Goal: Task Accomplishment & Management: Complete application form

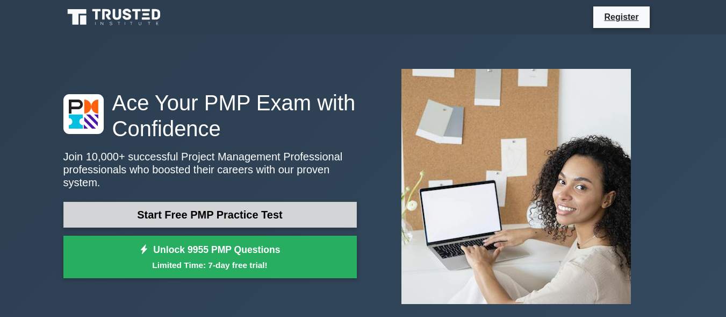
click at [242, 205] on link "Start Free PMP Practice Test" at bounding box center [210, 215] width 294 height 26
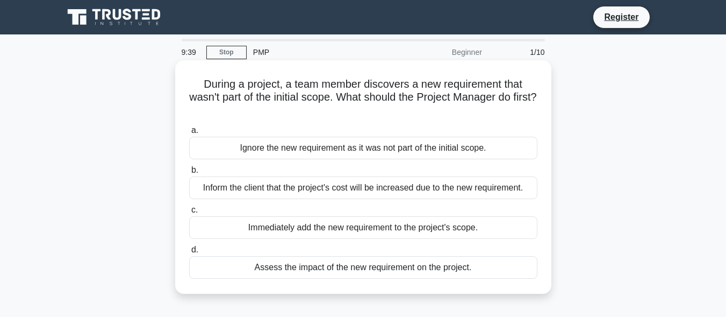
click at [403, 270] on div "Assess the impact of the new requirement on the project." at bounding box center [363, 267] width 348 height 23
click at [189, 253] on input "d. Assess the impact of the new requirement on the project." at bounding box center [189, 249] width 0 height 7
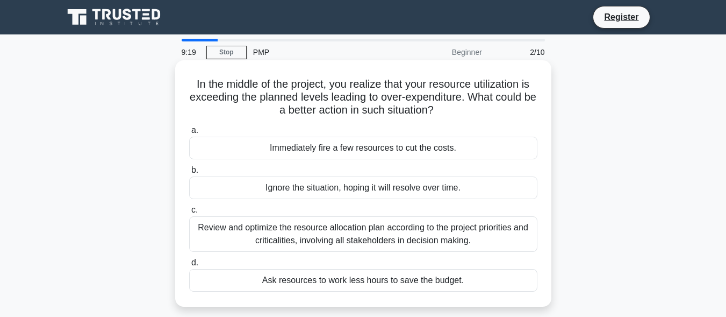
click at [381, 234] on div "Review and optimize the resource allocation plan according to the project prior…" at bounding box center [363, 233] width 348 height 35
click at [189, 213] on input "c. Review and optimize the resource allocation plan according to the project pr…" at bounding box center [189, 209] width 0 height 7
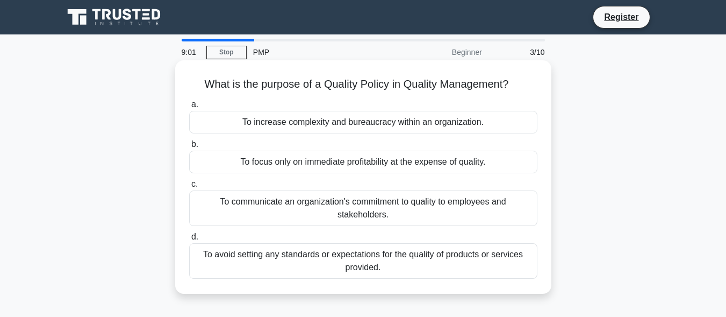
click at [378, 204] on div "To communicate an organization's commitment to quality to employees and stakeho…" at bounding box center [363, 207] width 348 height 35
click at [189, 188] on input "c. To communicate an organization's commitment to quality to employees and stak…" at bounding box center [189, 184] width 0 height 7
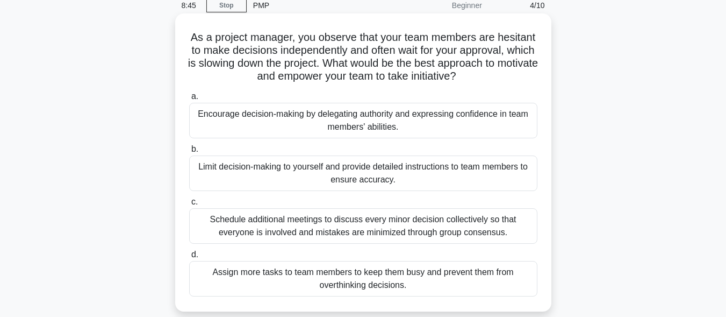
scroll to position [43, 0]
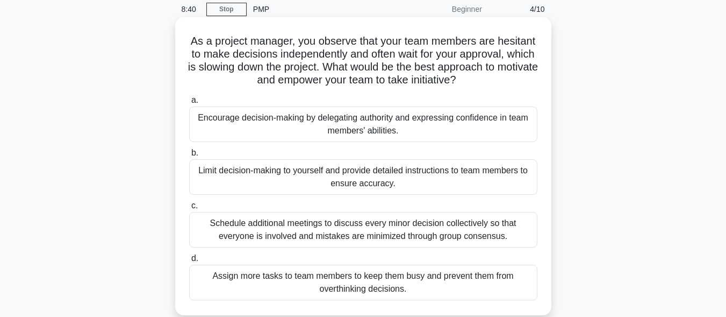
click at [361, 229] on div "Schedule additional meetings to discuss every minor decision collectively so th…" at bounding box center [363, 229] width 348 height 35
click at [189, 209] on input "c. Schedule additional meetings to discuss every minor decision collectively so…" at bounding box center [189, 205] width 0 height 7
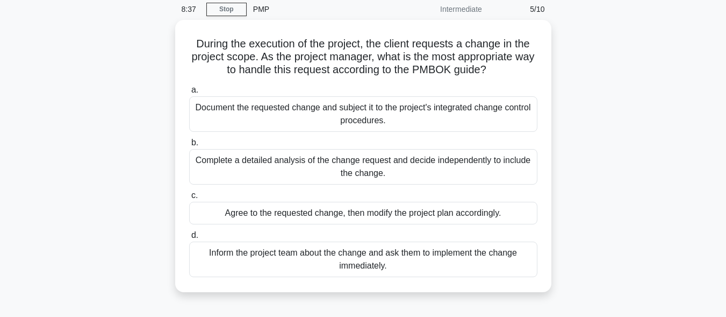
scroll to position [0, 0]
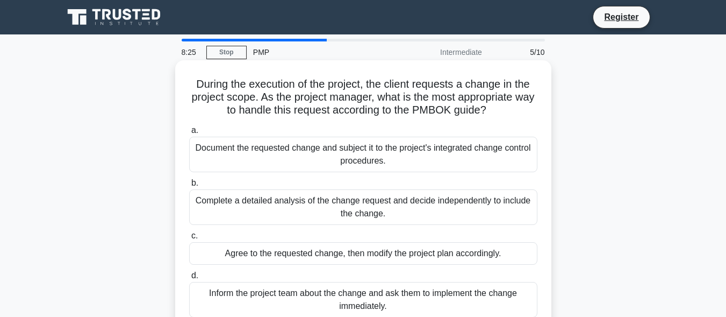
click at [390, 161] on div "Document the requested change and subject it to the project's integrated change…" at bounding box center [363, 154] width 348 height 35
click at [189, 134] on input "a. Document the requested change and subject it to the project's integrated cha…" at bounding box center [189, 130] width 0 height 7
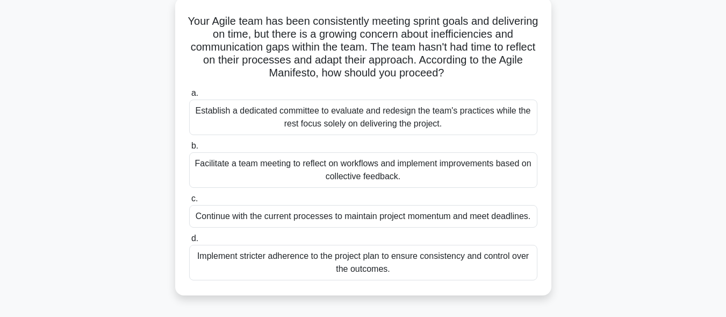
scroll to position [66, 0]
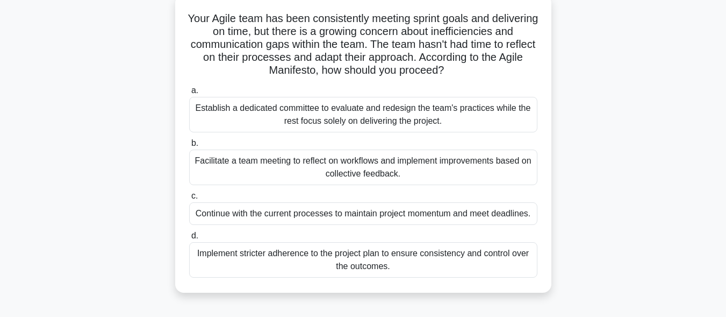
click at [395, 173] on div "Facilitate a team meeting to reflect on workflows and implement improvements ba…" at bounding box center [363, 166] width 348 height 35
click at [189, 147] on input "b. Facilitate a team meeting to reflect on workflows and implement improvements…" at bounding box center [189, 143] width 0 height 7
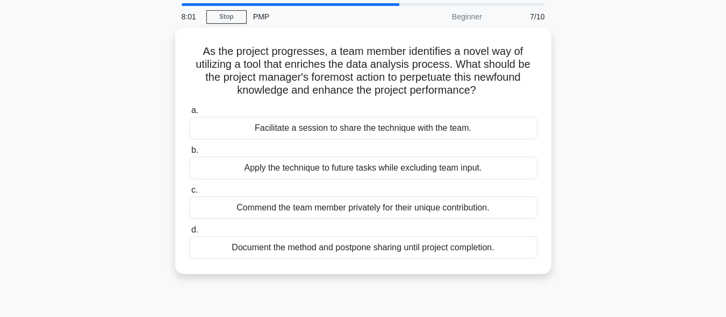
scroll to position [37, 0]
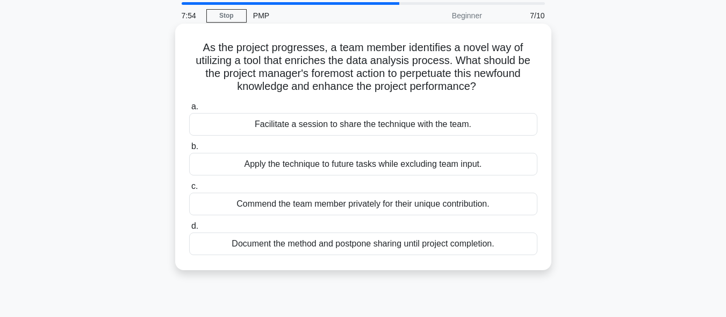
click at [401, 126] on div "Facilitate a session to share the technique with the team." at bounding box center [363, 124] width 348 height 23
click at [189, 110] on input "a. Facilitate a session to share the technique with the team." at bounding box center [189, 106] width 0 height 7
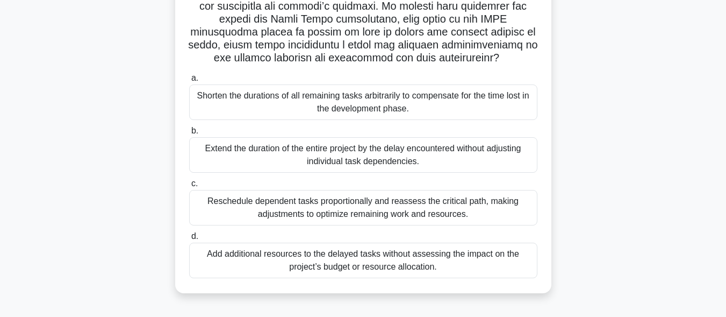
scroll to position [231, 0]
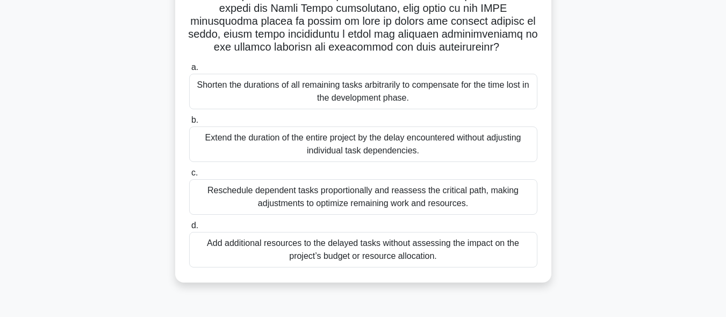
click at [369, 191] on div "Reschedule dependent tasks proportionally and reassess the critical path, makin…" at bounding box center [363, 196] width 348 height 35
click at [189, 176] on input "c. Reschedule dependent tasks proportionally and reassess the critical path, ma…" at bounding box center [189, 172] width 0 height 7
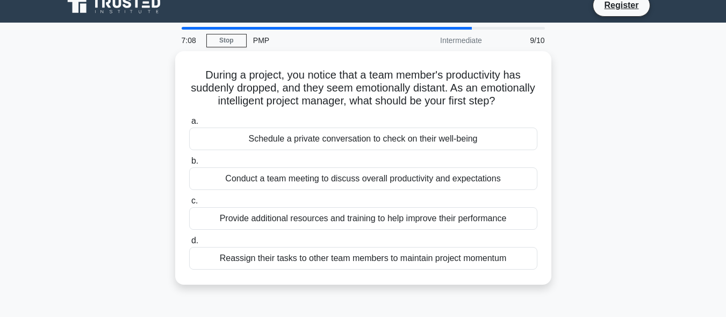
scroll to position [0, 0]
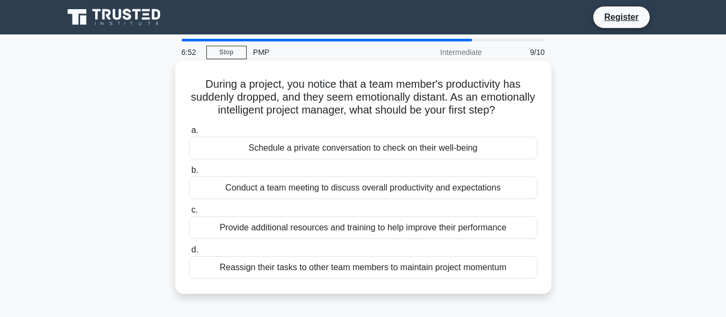
click at [377, 159] on div "Schedule a private conversation to check on their well-being" at bounding box center [363, 148] width 348 height 23
click at [189, 134] on input "a. Schedule a private conversation to check on their well-being" at bounding box center [189, 130] width 0 height 7
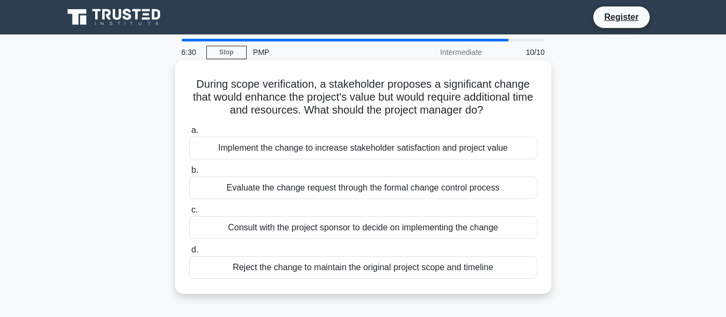
click at [344, 189] on div "Evaluate the change request through the formal change control process" at bounding box center [363, 187] width 348 height 23
click at [189, 174] on input "b. Evaluate the change request through the formal change control process" at bounding box center [189, 170] width 0 height 7
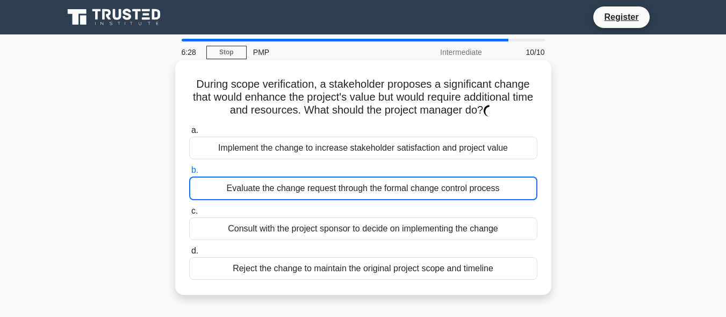
click at [339, 155] on div "Implement the change to increase stakeholder satisfaction and project value" at bounding box center [363, 148] width 348 height 23
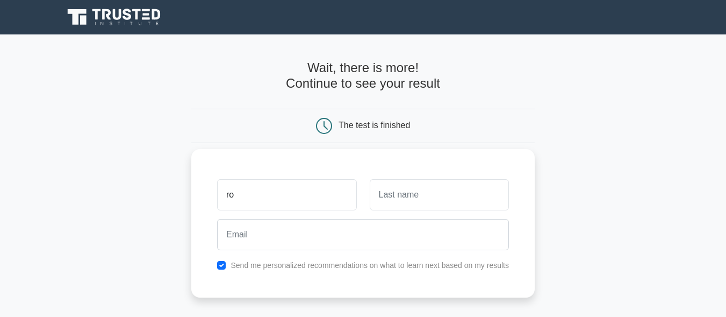
type input "r"
type input "ROSE NALEDI"
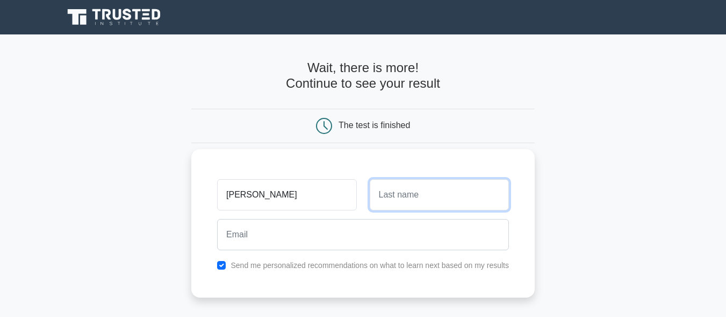
click at [395, 194] on input "text" at bounding box center [439, 194] width 139 height 31
type input "MATEBJANE"
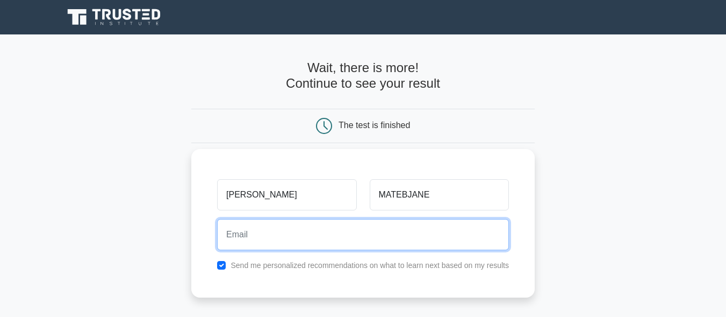
click at [359, 248] on input "email" at bounding box center [363, 234] width 292 height 31
drag, startPoint x: 359, startPoint y: 248, endPoint x: 351, endPoint y: 231, distance: 19.5
click at [351, 231] on input "email" at bounding box center [363, 234] width 292 height 31
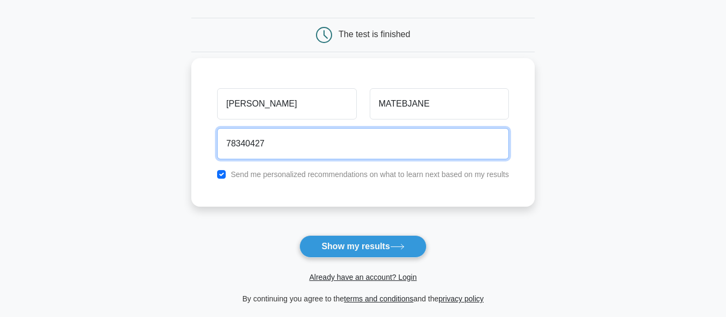
scroll to position [92, 0]
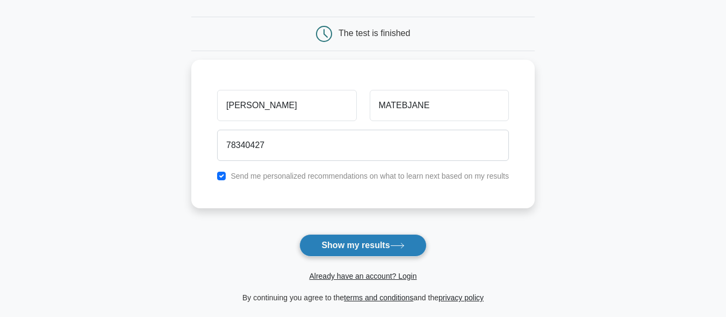
click at [380, 242] on button "Show my results" at bounding box center [362, 245] width 127 height 23
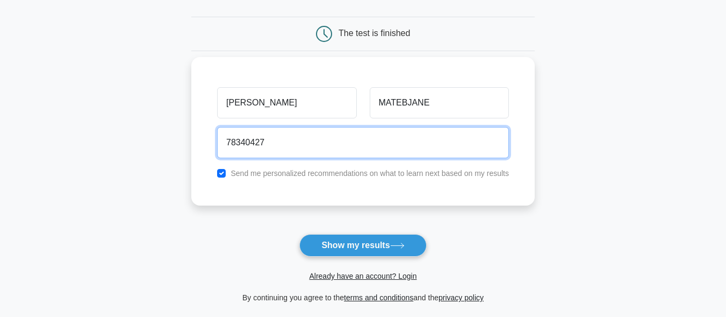
click at [284, 137] on input "78340427" at bounding box center [363, 142] width 292 height 31
type input "7"
click at [284, 137] on input "email" at bounding box center [363, 142] width 292 height 31
click at [353, 141] on input "email" at bounding box center [363, 142] width 292 height 31
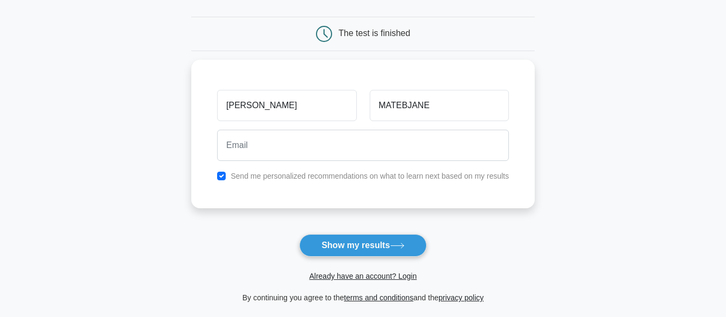
drag, startPoint x: 353, startPoint y: 141, endPoint x: 120, endPoint y: 188, distance: 238.0
click at [120, 188] on main "Wait, there is more! Continue to see your result The test is finished ROSE NALE…" at bounding box center [363, 135] width 726 height 387
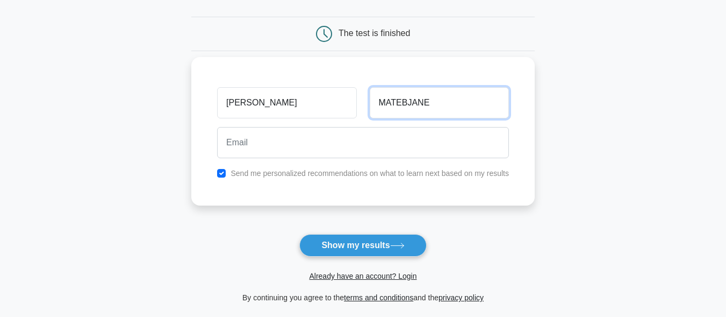
click at [407, 102] on input "MATEBJANE" at bounding box center [439, 102] width 139 height 31
click at [405, 103] on input "MATEBJANE" at bounding box center [439, 102] width 139 height 31
type input "MATEBEJANE"
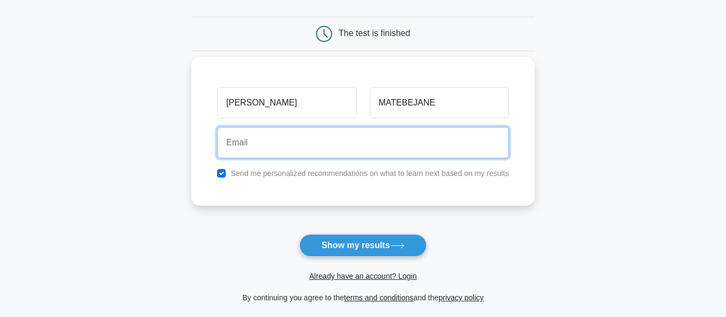
click at [419, 147] on input "email" at bounding box center [363, 142] width 292 height 31
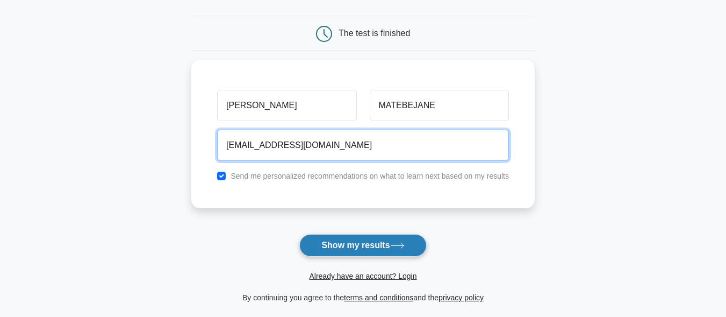
type input "rmatebejane@thutonet.ac.bw"
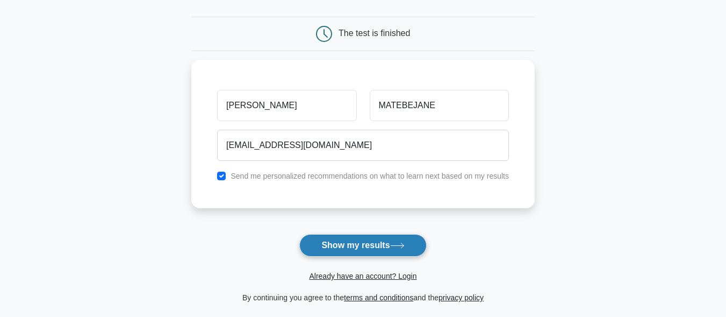
click at [396, 238] on button "Show my results" at bounding box center [362, 245] width 127 height 23
